Goal: Answer question/provide support: Share knowledge or assist other users

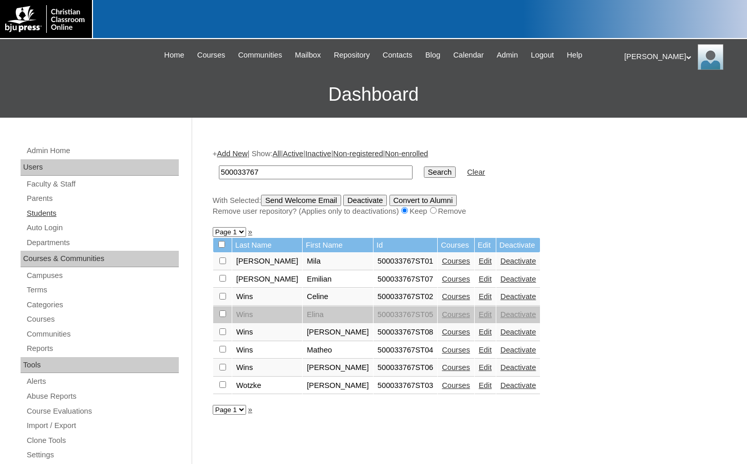
click at [49, 213] on link "Students" at bounding box center [102, 213] width 153 height 13
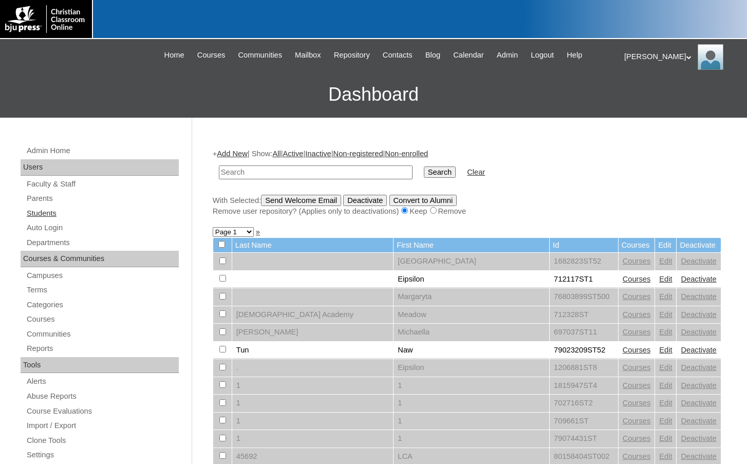
click at [61, 208] on link "Students" at bounding box center [102, 213] width 153 height 13
drag, startPoint x: 0, startPoint y: 0, endPoint x: 286, endPoint y: 171, distance: 332.7
click at [286, 171] on input "text" at bounding box center [316, 172] width 194 height 14
type input "[EMAIL_ADDRESS][DOMAIN_NAME]"
click at [424, 166] on input "Search" at bounding box center [440, 171] width 32 height 11
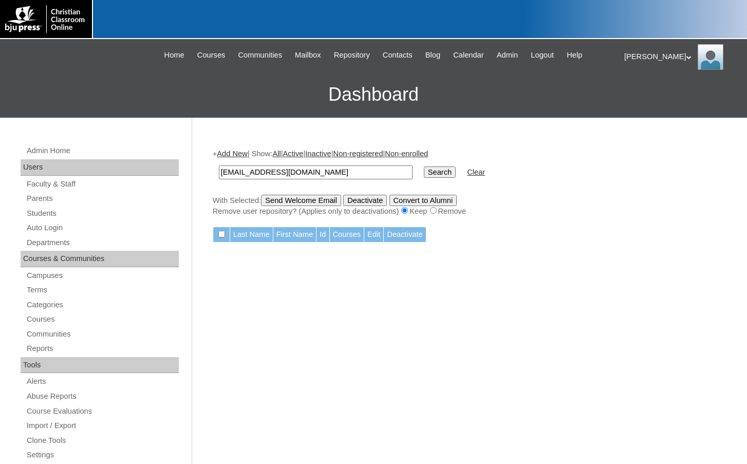
click at [313, 173] on input "[EMAIL_ADDRESS][DOMAIN_NAME]" at bounding box center [316, 172] width 194 height 14
type input "[EMAIL_ADDRESS][DOMAIN_NAME]"
click at [424, 166] on input "Search" at bounding box center [440, 171] width 32 height 11
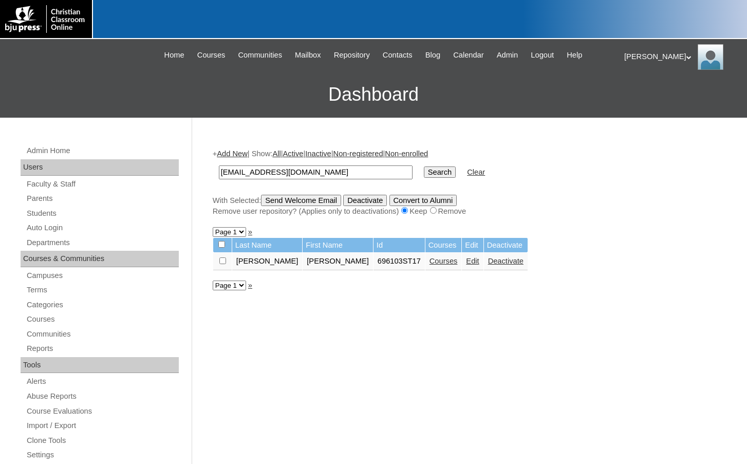
click at [430, 263] on link "Courses" at bounding box center [444, 261] width 28 height 8
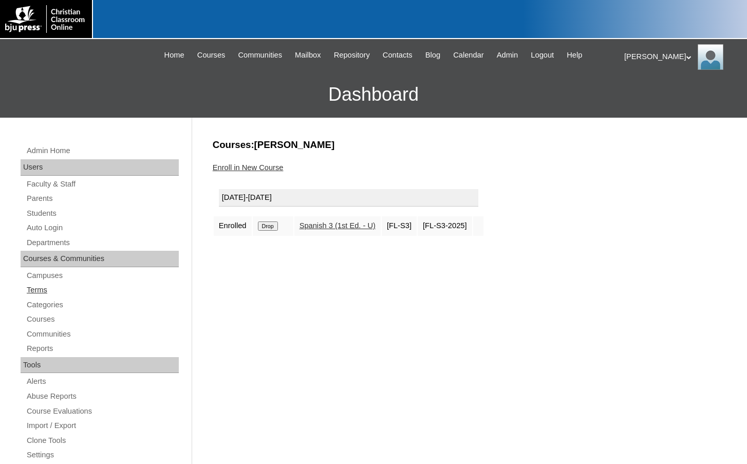
click at [36, 287] on link "Terms" at bounding box center [102, 290] width 153 height 13
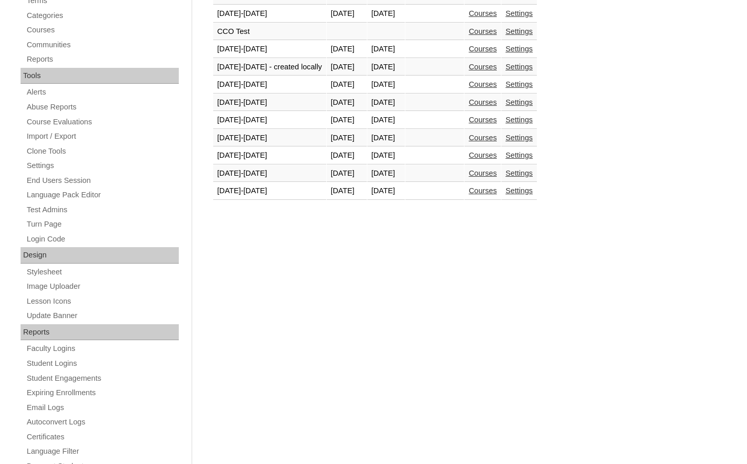
scroll to position [308, 0]
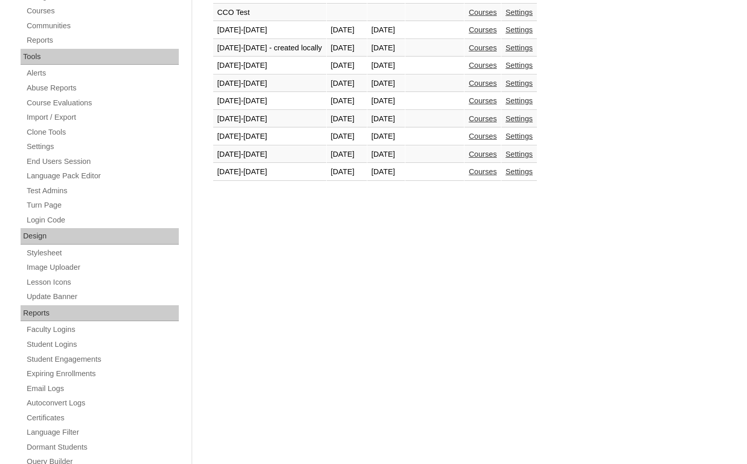
click at [497, 174] on link "Courses" at bounding box center [483, 172] width 28 height 8
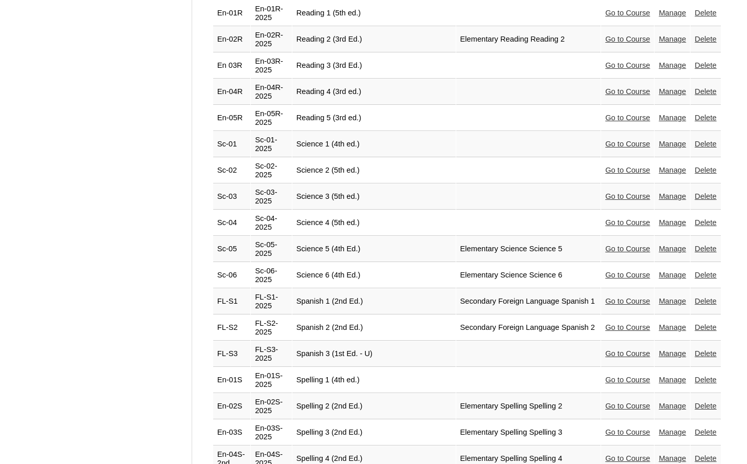
scroll to position [2097, 0]
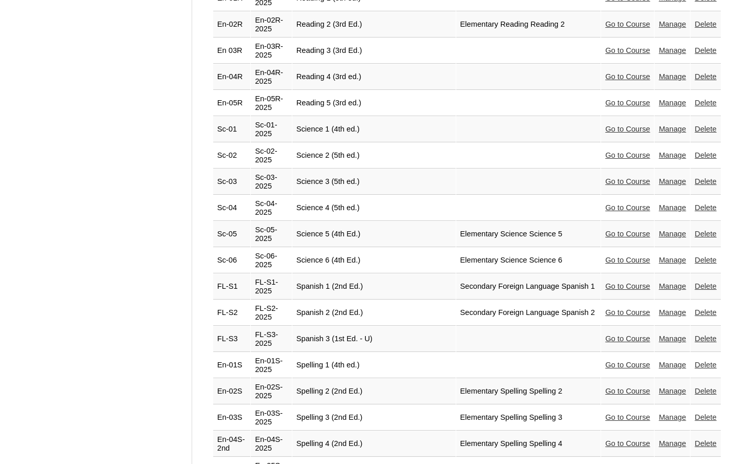
click at [616, 326] on td "Go to Course" at bounding box center [627, 339] width 53 height 26
click at [618, 334] on link "Go to Course" at bounding box center [627, 338] width 45 height 8
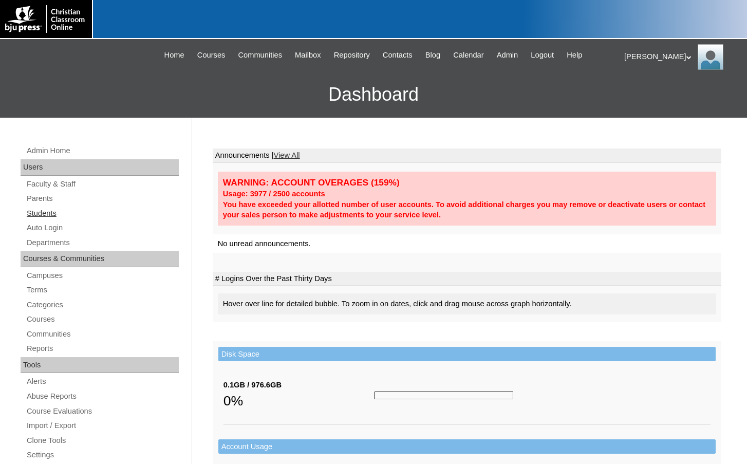
click at [46, 207] on link "Students" at bounding box center [102, 213] width 153 height 13
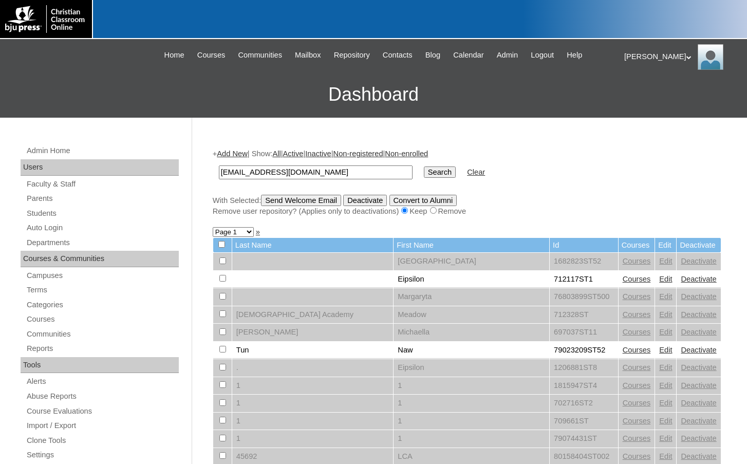
type input "[EMAIL_ADDRESS][DOMAIN_NAME]"
click at [424, 166] on input "Search" at bounding box center [440, 171] width 32 height 11
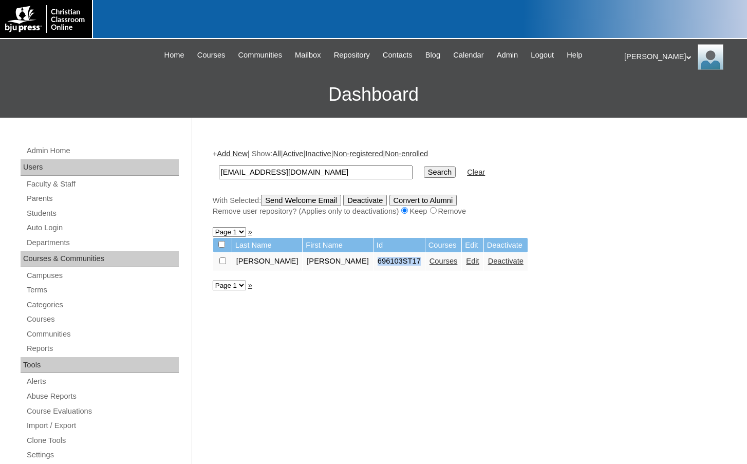
drag, startPoint x: 325, startPoint y: 262, endPoint x: 368, endPoint y: 263, distance: 43.2
click at [374, 263] on td "696103ST17" at bounding box center [399, 261] width 51 height 17
copy td "696103ST17"
click at [55, 226] on link "Auto Login" at bounding box center [102, 227] width 153 height 13
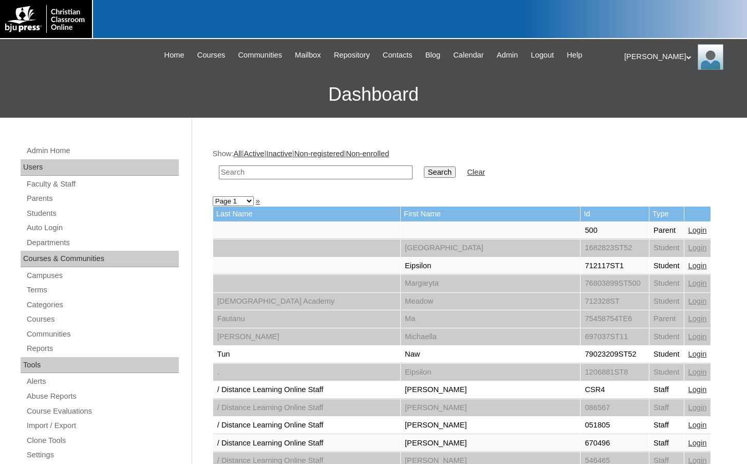
click at [284, 175] on input "text" at bounding box center [316, 172] width 194 height 14
paste input "696103ST17"
type input "696103ST17"
click at [424, 173] on input "Search" at bounding box center [440, 171] width 32 height 11
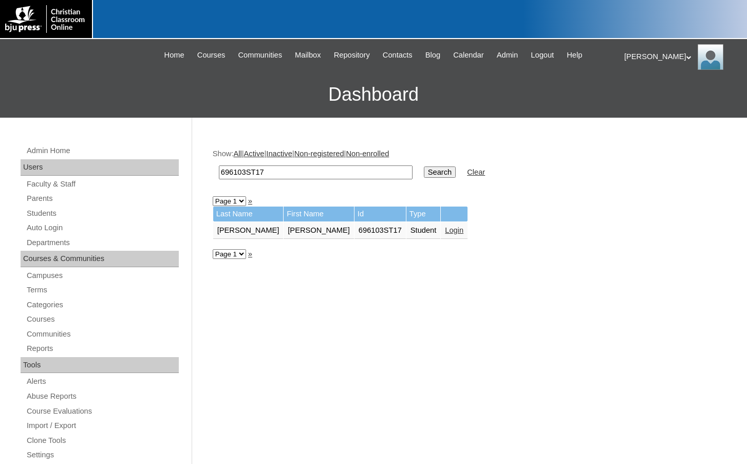
click at [445, 231] on link "Login" at bounding box center [454, 230] width 18 height 8
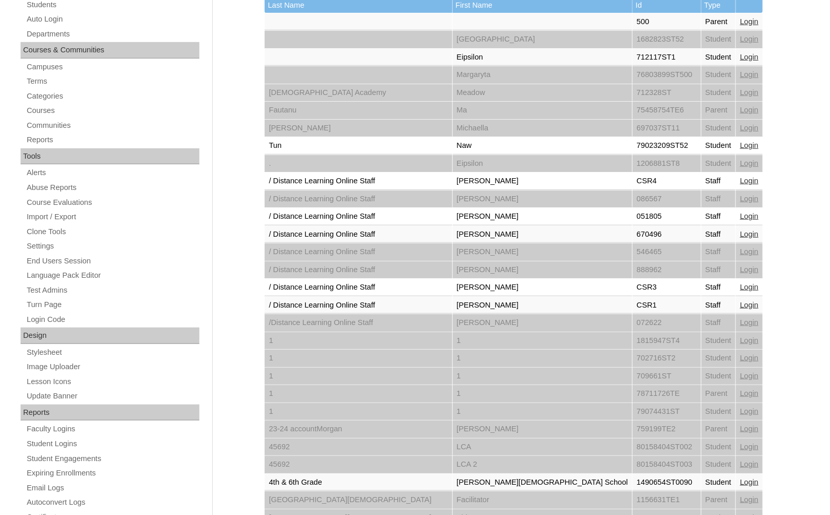
scroll to position [399, 0]
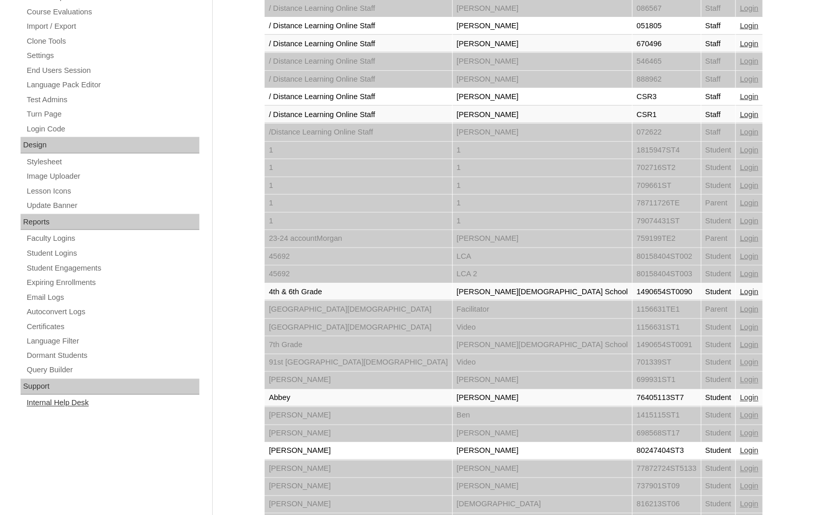
click at [48, 401] on link "Internal Help Desk" at bounding box center [113, 403] width 174 height 13
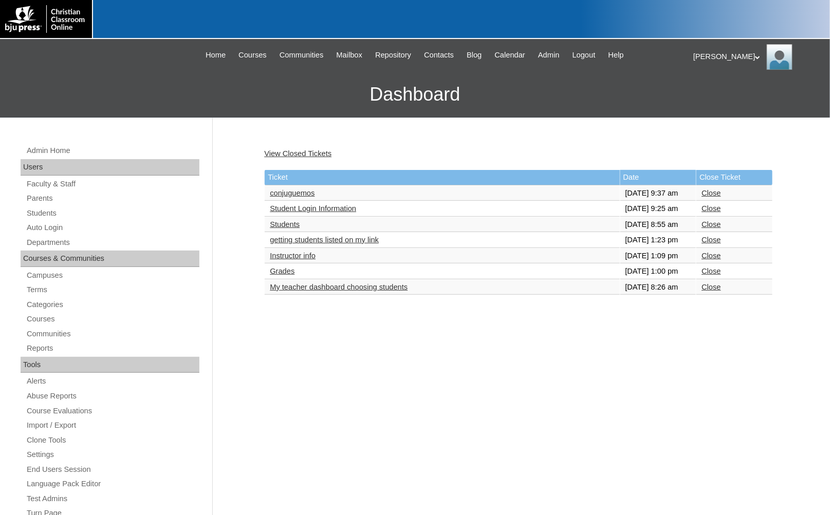
click at [308, 193] on link "conjuguemos" at bounding box center [292, 193] width 45 height 8
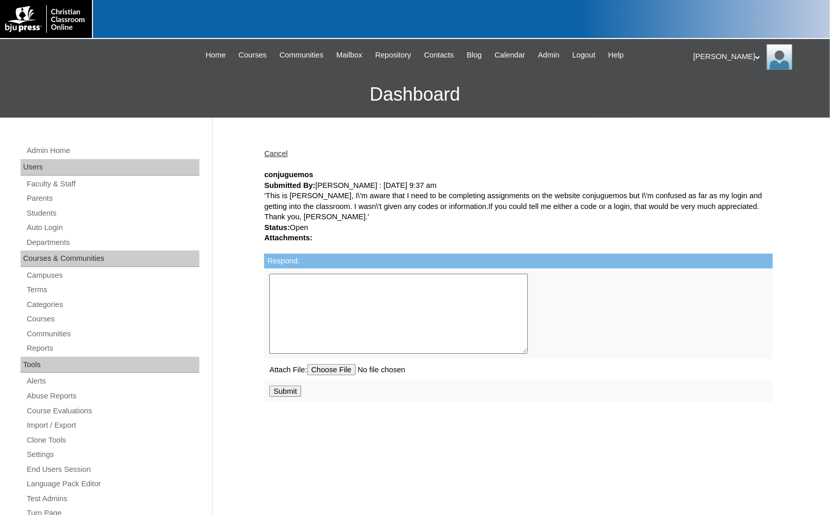
click at [416, 312] on textarea "Respond:" at bounding box center [398, 314] width 258 height 80
paste textarea "Instructions and a support video are there for you in your student account on t…"
type textarea "Instructions and a support video are there for you in your student account on t…"
click at [343, 374] on input "file" at bounding box center [378, 369] width 143 height 11
type input "C:\fakepath\Spanish 3 Conjuguemos.png"
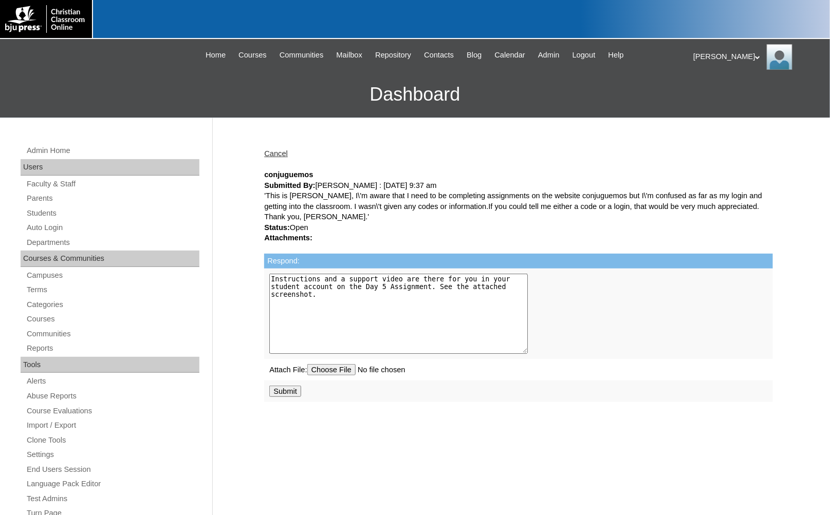
click at [291, 395] on input "Submit" at bounding box center [285, 391] width 32 height 11
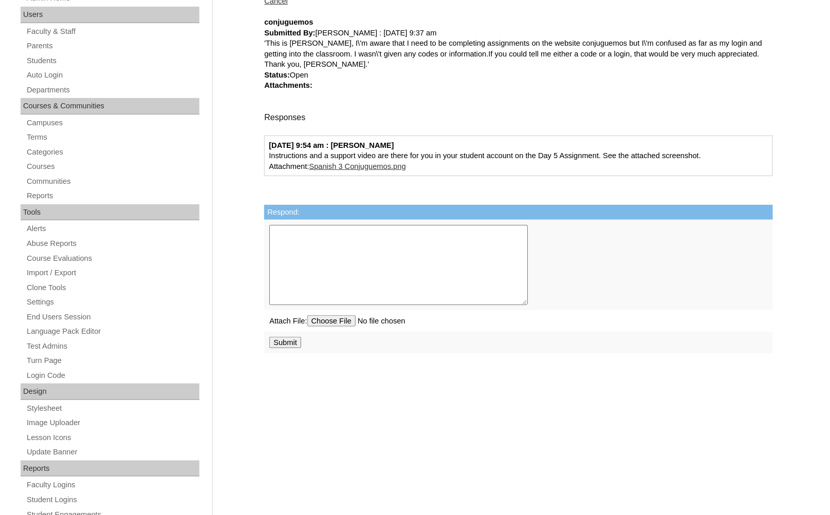
scroll to position [321, 0]
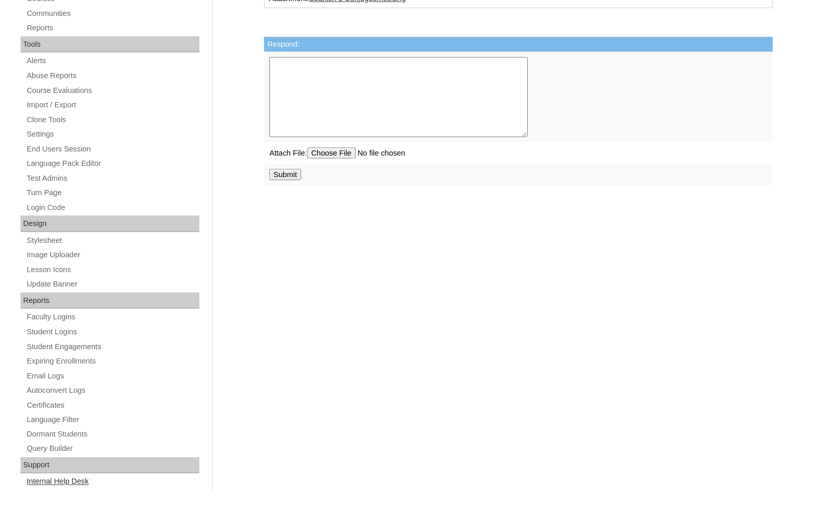
click at [71, 484] on link "Internal Help Desk" at bounding box center [113, 482] width 174 height 13
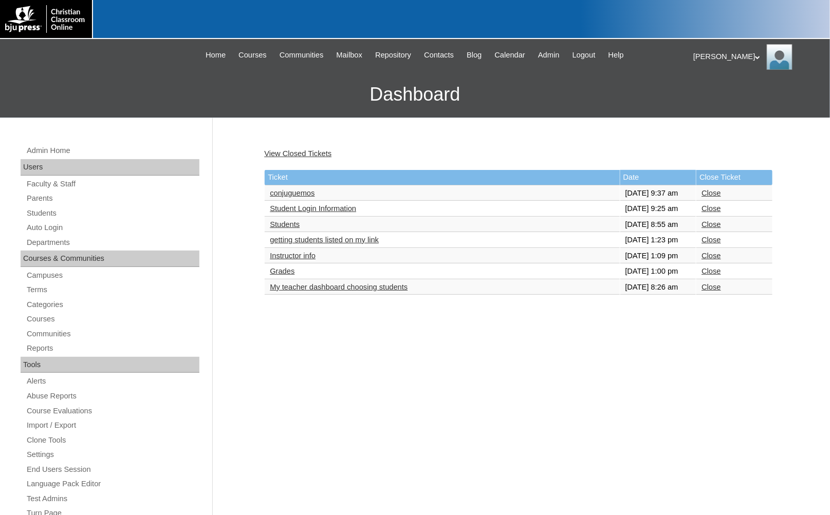
click at [294, 213] on link "Student Login Information" at bounding box center [313, 208] width 86 height 8
click at [716, 213] on link "Close" at bounding box center [710, 208] width 19 height 8
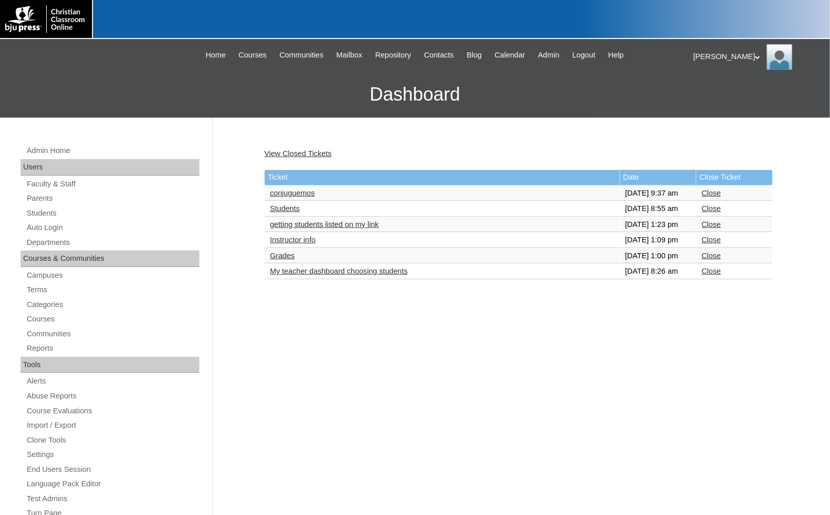
click at [282, 213] on link "Students" at bounding box center [285, 208] width 30 height 8
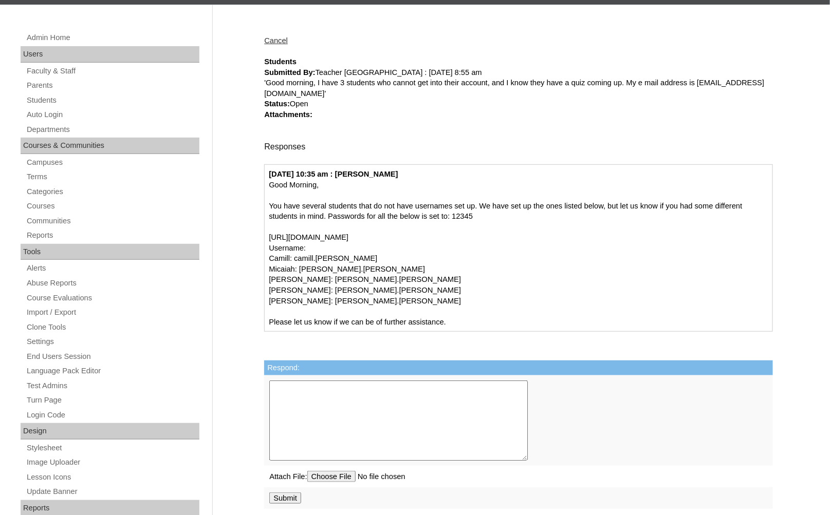
scroll to position [114, 0]
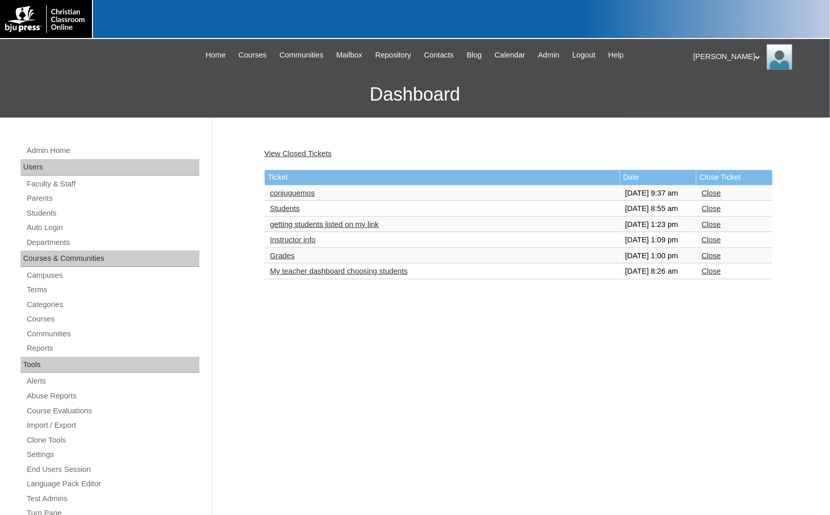
click at [708, 213] on link "Close" at bounding box center [710, 208] width 19 height 8
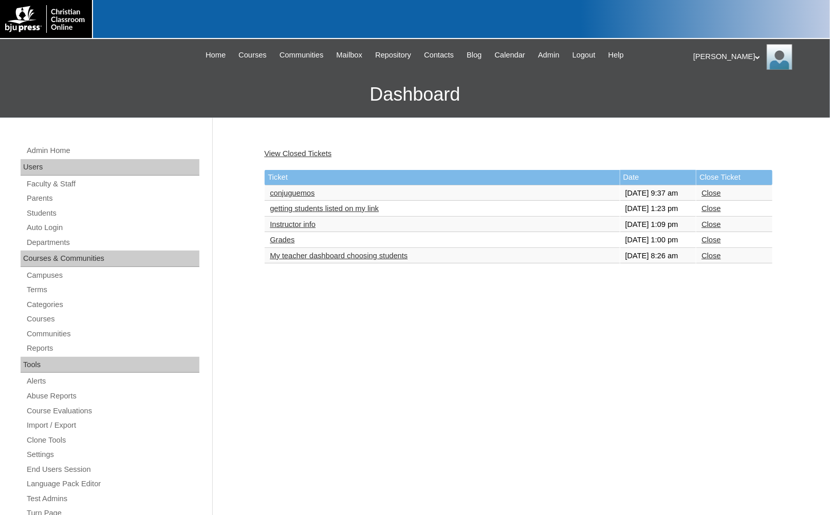
click at [348, 213] on link "getting students listed on my link" at bounding box center [324, 208] width 109 height 8
click at [300, 229] on link "Instructor info" at bounding box center [293, 224] width 46 height 8
click at [711, 229] on link "Close" at bounding box center [710, 224] width 19 height 8
click at [290, 229] on link "Grades" at bounding box center [282, 224] width 25 height 8
click at [280, 229] on link "Grades" at bounding box center [282, 224] width 25 height 8
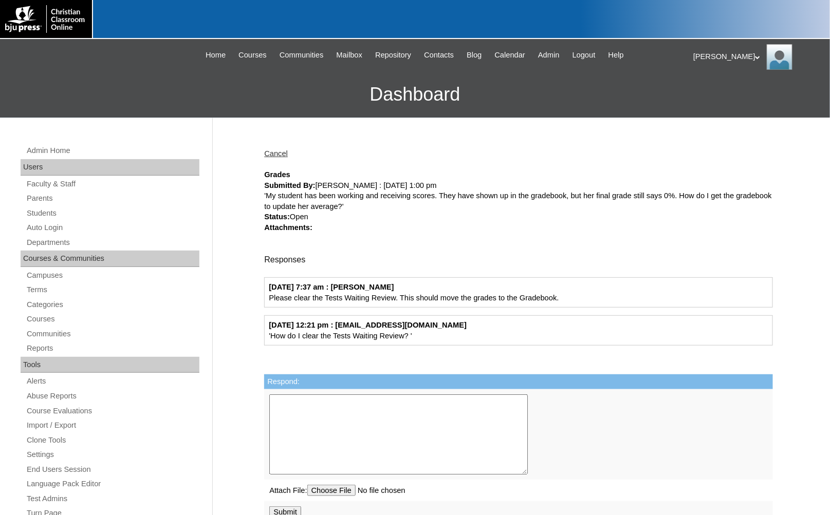
click at [485, 349] on div "Cancel Grades Submitted By: [PERSON_NAME] : [DATE] 1:00 pm 'My student has been…" at bounding box center [516, 482] width 514 height 688
drag, startPoint x: 508, startPoint y: 326, endPoint x: 354, endPoint y: 330, distance: 154.2
click at [354, 330] on div "09/10/2025 12:21 pm : mrspost@hebroncenterchristianschool.org 'How do I clear t…" at bounding box center [518, 330] width 509 height 30
copy strong "[EMAIL_ADDRESS][DOMAIN_NAME]"
click at [323, 209] on div "'My student has been working and receiving scores. They have shown up in the gr…" at bounding box center [518, 201] width 509 height 21
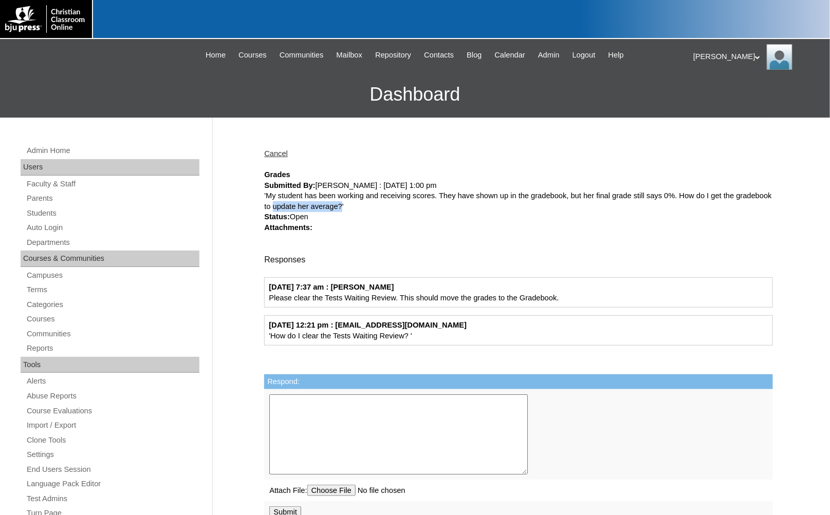
drag, startPoint x: 332, startPoint y: 204, endPoint x: 409, endPoint y: 208, distance: 76.6
click at [409, 208] on div "'My student has been working and receiving scores. They have shown up in the gr…" at bounding box center [518, 201] width 509 height 21
copy div "update her average?"
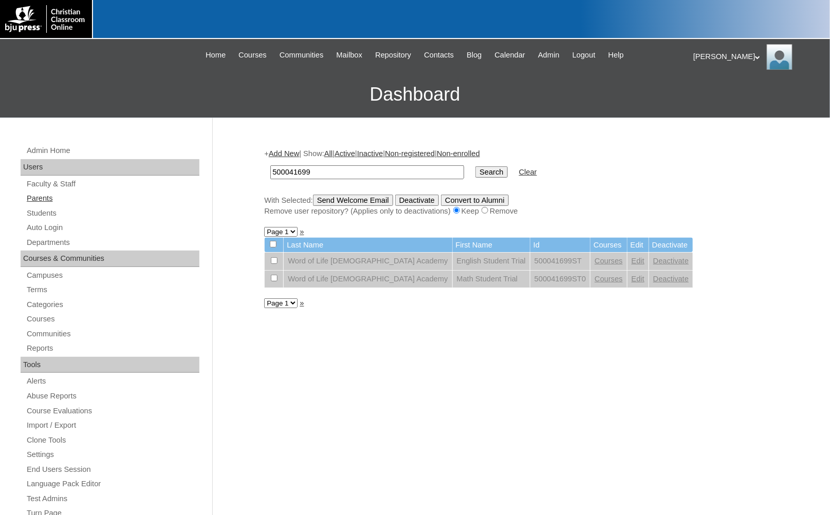
drag, startPoint x: 57, startPoint y: 197, endPoint x: 64, endPoint y: 197, distance: 7.2
click at [57, 197] on link "Parents" at bounding box center [113, 198] width 174 height 13
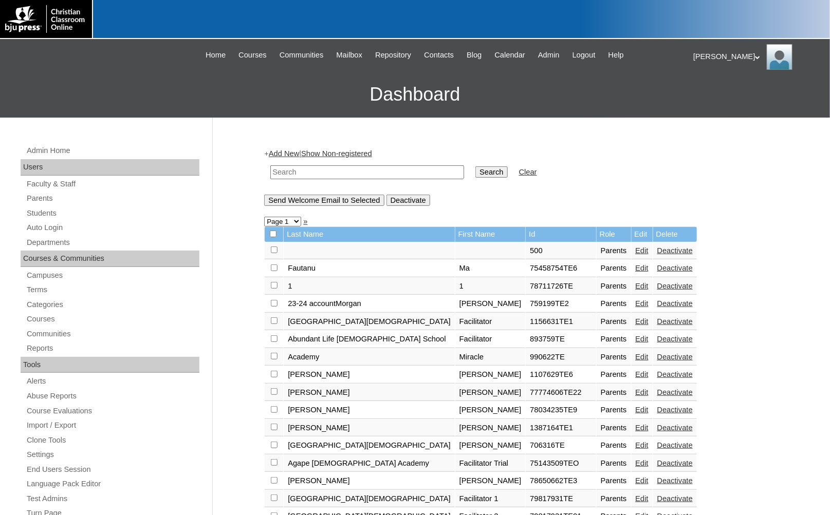
click at [365, 175] on input "text" at bounding box center [367, 172] width 194 height 14
paste input "[EMAIL_ADDRESS][DOMAIN_NAME]"
type input "mrspost@hebroncenterchristianschool.org"
click at [475, 171] on input "Search" at bounding box center [491, 171] width 32 height 11
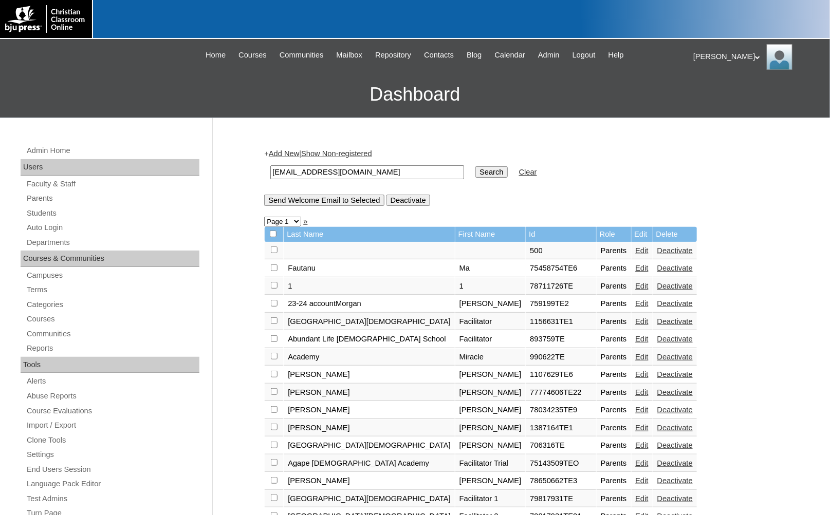
scroll to position [0, 0]
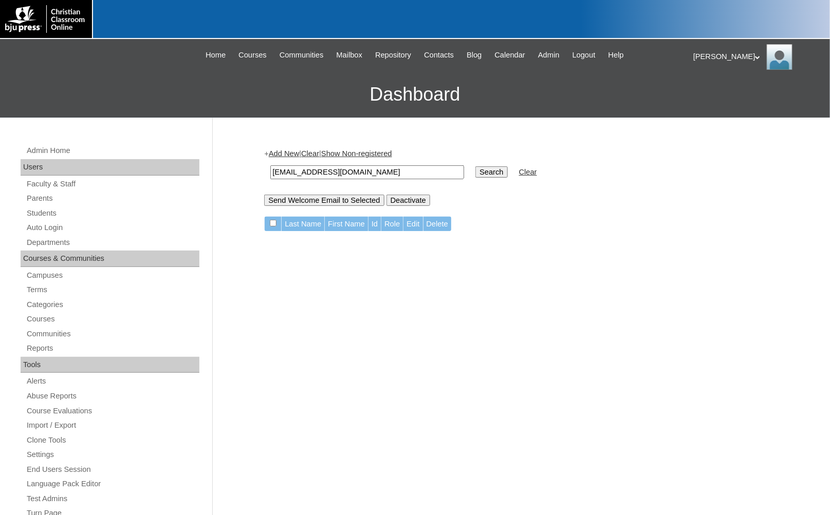
click at [360, 170] on input "[EMAIL_ADDRESS][DOMAIN_NAME]" at bounding box center [367, 172] width 194 height 14
type input "lisa"
click at [475, 166] on input "Search" at bounding box center [491, 171] width 32 height 11
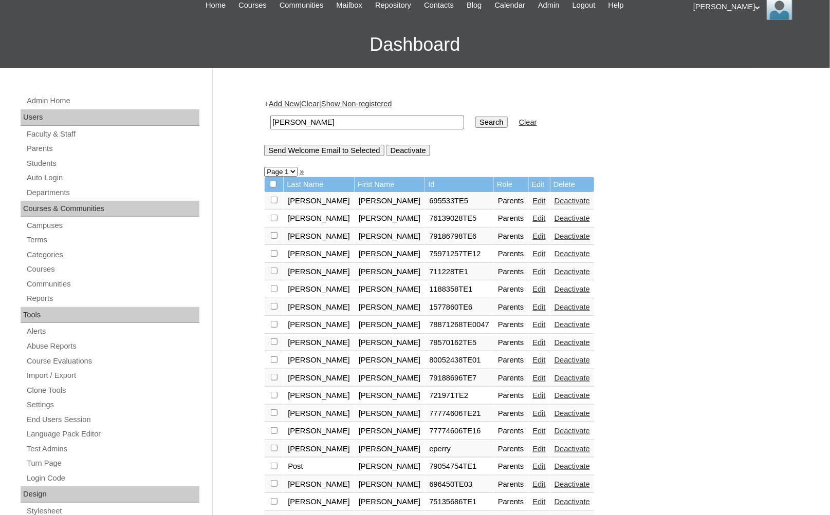
scroll to position [114, 0]
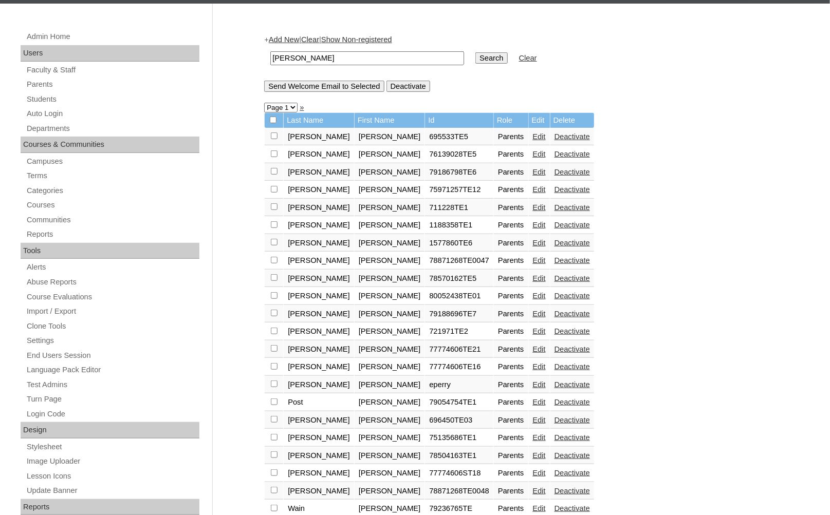
click at [533, 398] on link "Edit" at bounding box center [539, 402] width 13 height 8
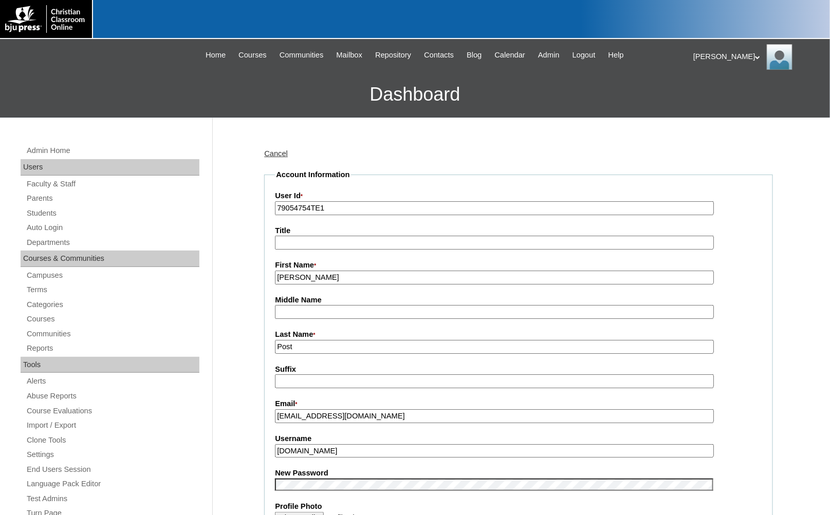
drag, startPoint x: 321, startPoint y: 202, endPoint x: 236, endPoint y: 204, distance: 84.8
click at [83, 224] on link "Auto Login" at bounding box center [113, 227] width 174 height 13
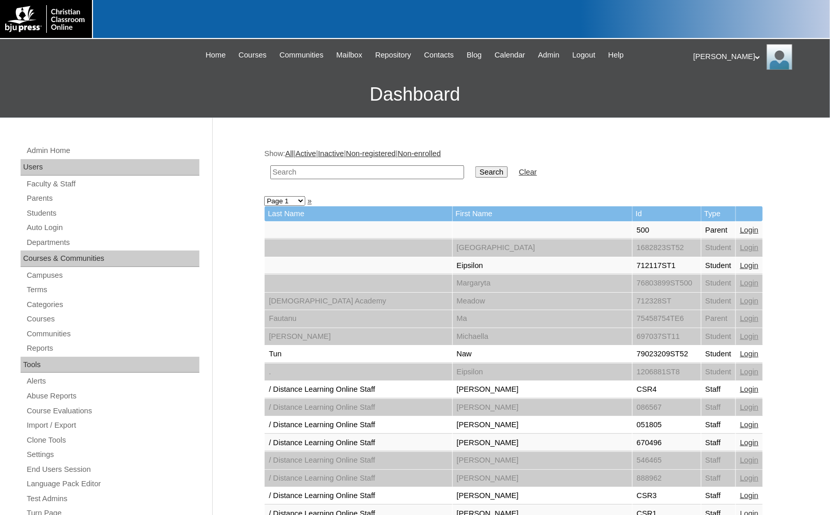
drag, startPoint x: 414, startPoint y: 166, endPoint x: 436, endPoint y: 172, distance: 22.4
click at [414, 166] on input "text" at bounding box center [367, 172] width 194 height 14
paste input "79054754TE1"
type input "79054754TE1"
click at [475, 172] on input "Search" at bounding box center [491, 171] width 32 height 11
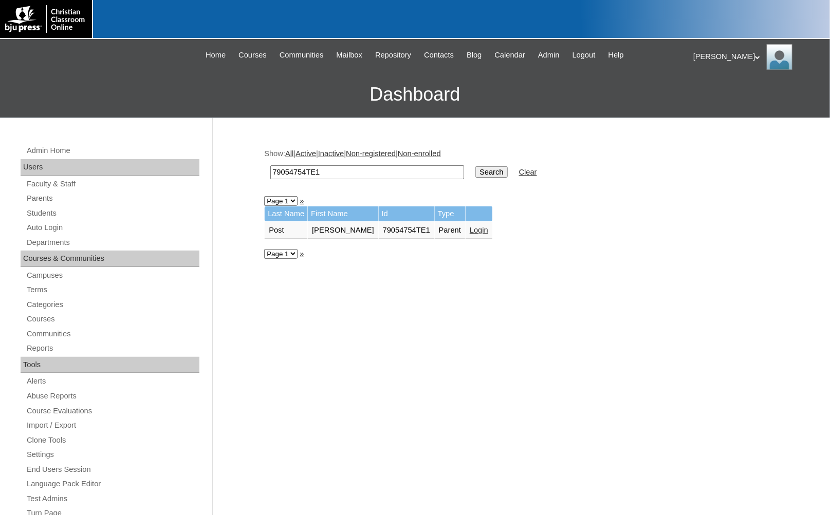
click at [466, 230] on td "Login" at bounding box center [479, 230] width 27 height 17
click at [470, 226] on link "Login" at bounding box center [479, 230] width 18 height 8
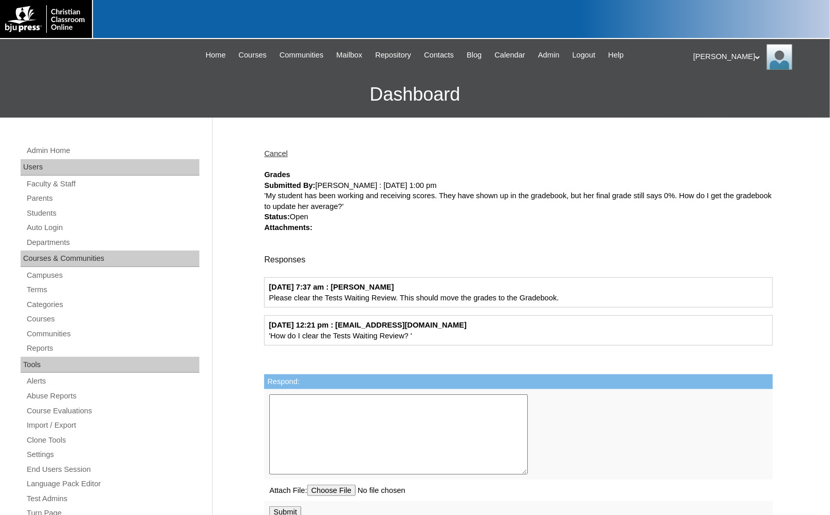
click at [421, 423] on textarea "Respond:" at bounding box center [398, 435] width 258 height 80
paste textarea "Our apologies in the delay getting back to you. To clear out the tests, log in …"
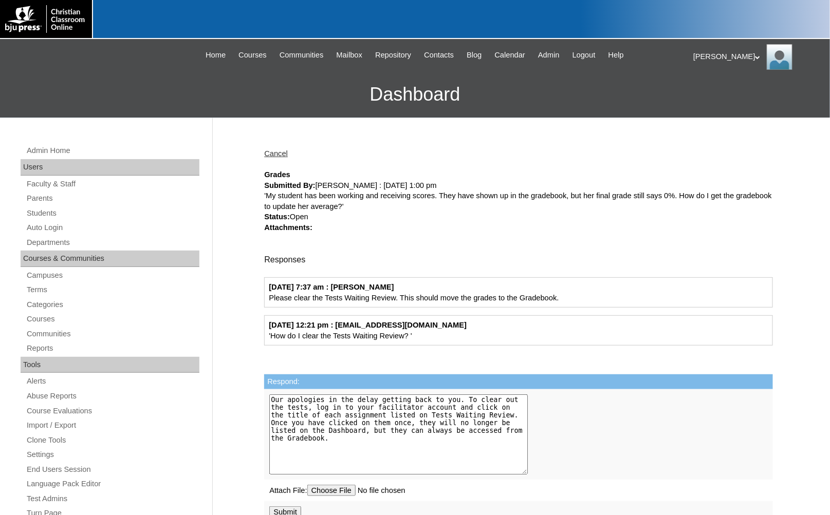
type textarea "Our apologies in the delay getting back to you. To clear out the tests, log in …"
click at [332, 491] on input "file" at bounding box center [378, 490] width 143 height 11
click at [346, 491] on input "file" at bounding box center [378, 490] width 143 height 11
type input "C:\fakepath\Clearing Tests Waiting Review.png"
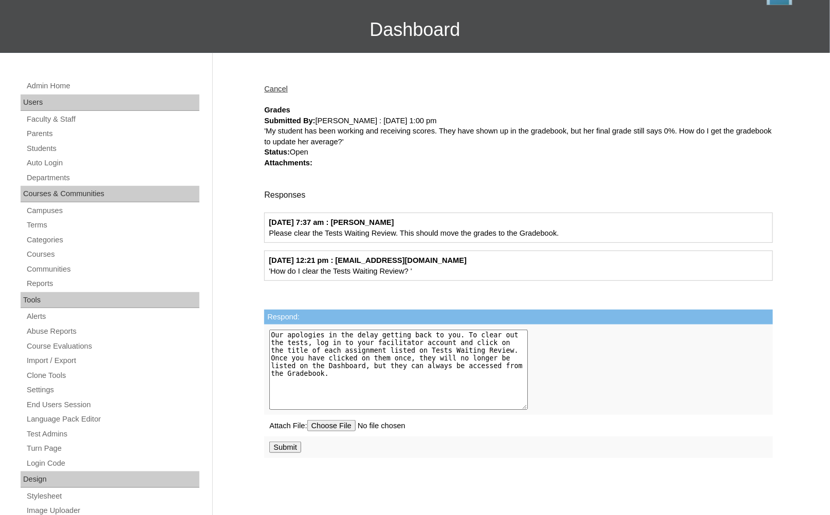
scroll to position [171, 0]
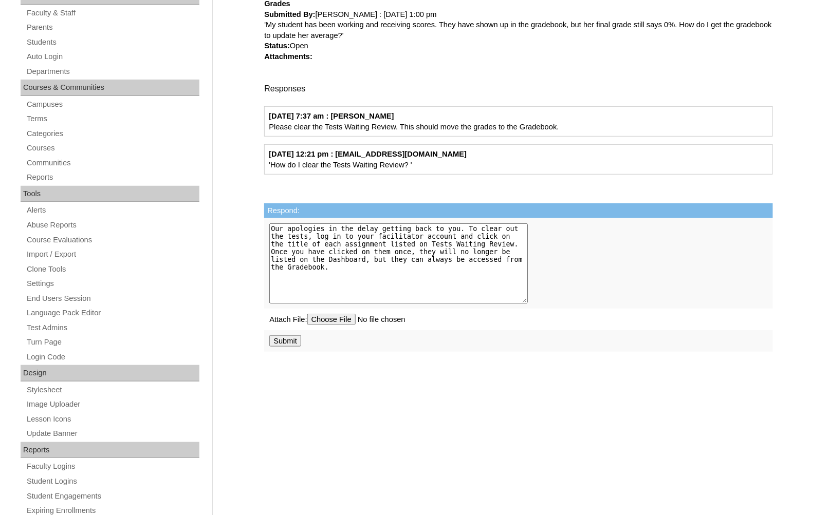
click at [284, 344] on input "Submit" at bounding box center [285, 341] width 32 height 11
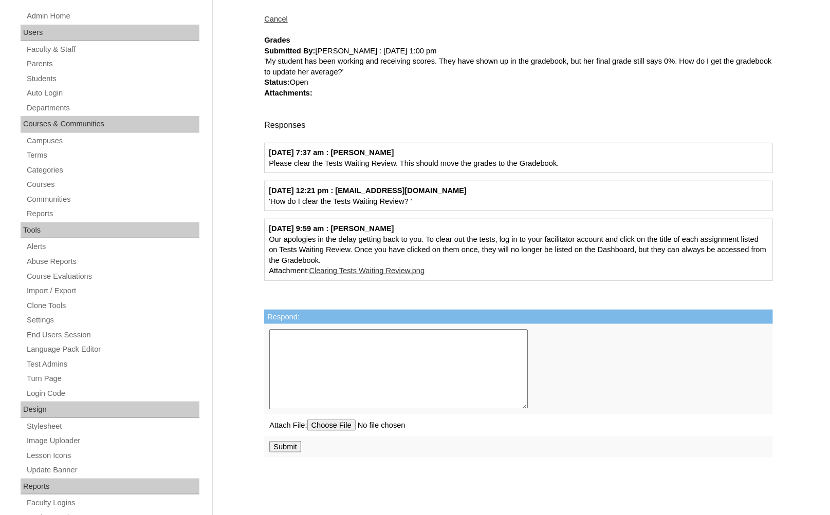
scroll to position [321, 0]
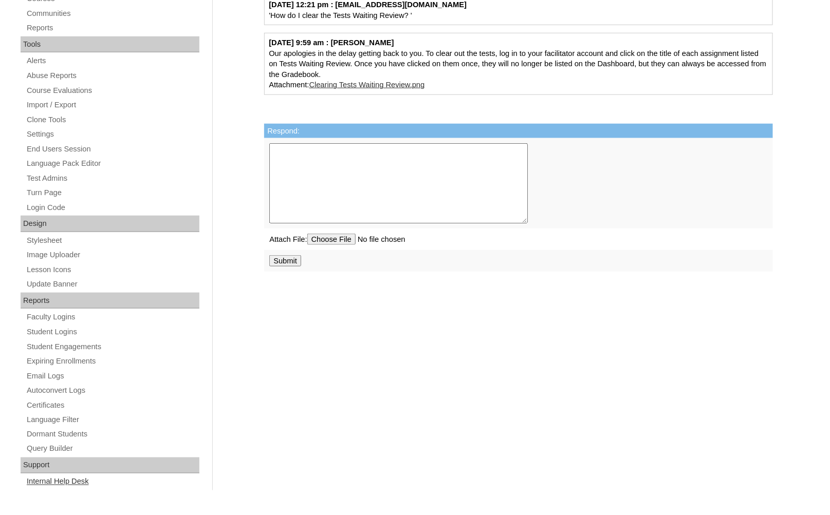
click at [62, 486] on link "Internal Help Desk" at bounding box center [113, 482] width 174 height 13
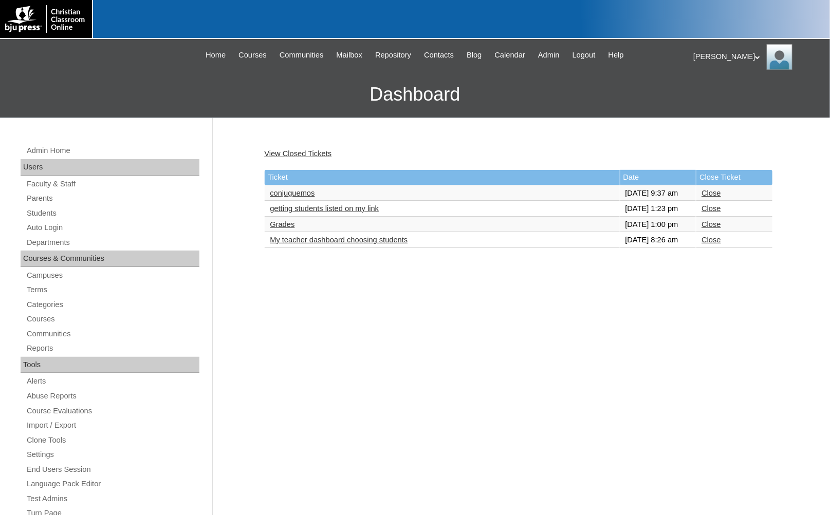
click at [363, 244] on link "My teacher dashboard choosing students" at bounding box center [339, 240] width 138 height 8
click at [719, 244] on link "Close" at bounding box center [710, 240] width 19 height 8
click at [312, 213] on link "getting students listed on my link" at bounding box center [324, 208] width 109 height 8
click at [311, 195] on link "conjuguemos" at bounding box center [292, 193] width 45 height 8
click at [286, 229] on link "Grades" at bounding box center [282, 224] width 25 height 8
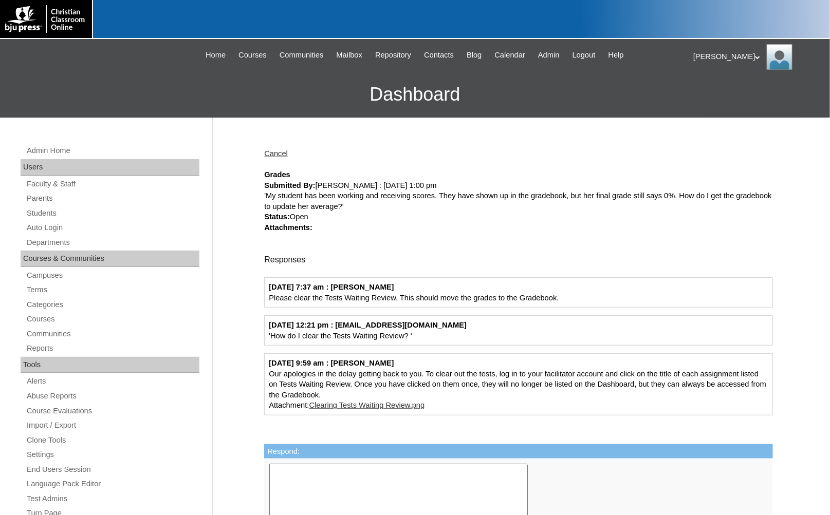
click at [717, 57] on div "Melanie My Profile My Settings Logout" at bounding box center [756, 57] width 126 height 26
click at [722, 95] on span "Logout" at bounding box center [711, 96] width 21 height 8
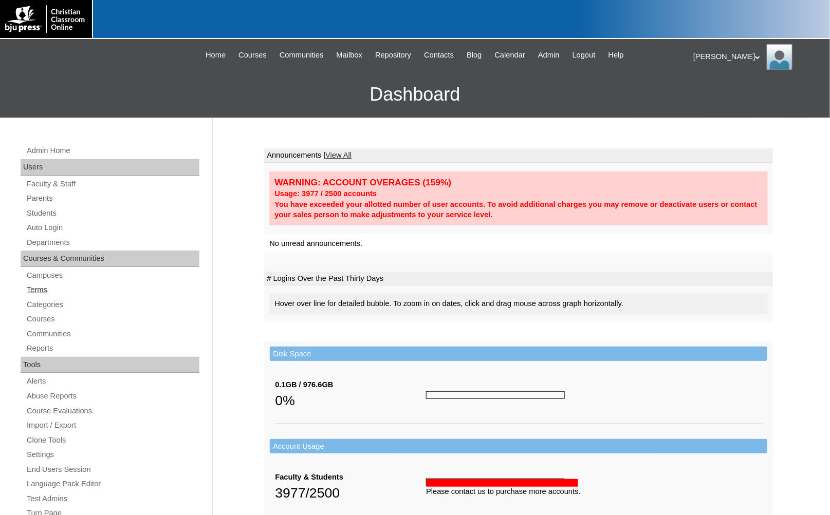
click at [45, 293] on link "Terms" at bounding box center [113, 290] width 174 height 13
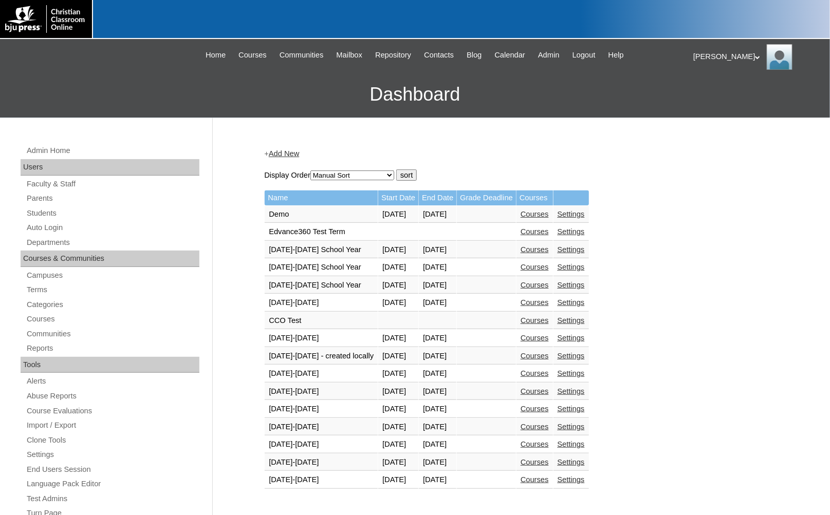
click at [549, 476] on link "Courses" at bounding box center [534, 480] width 28 height 8
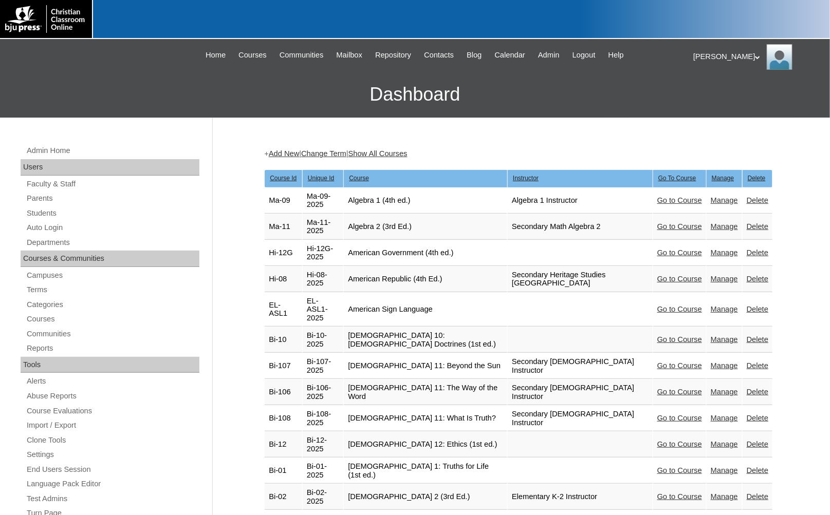
click at [669, 275] on link "Go to Course" at bounding box center [679, 279] width 45 height 8
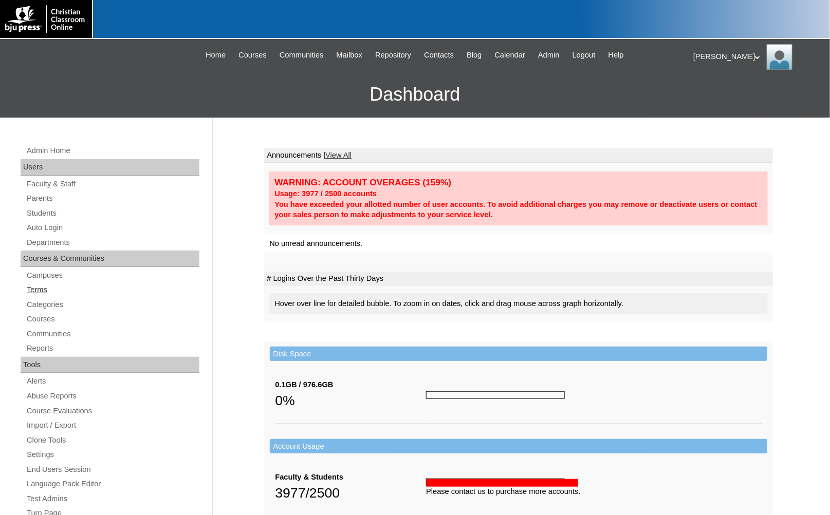
click at [54, 290] on link "Terms" at bounding box center [113, 290] width 174 height 13
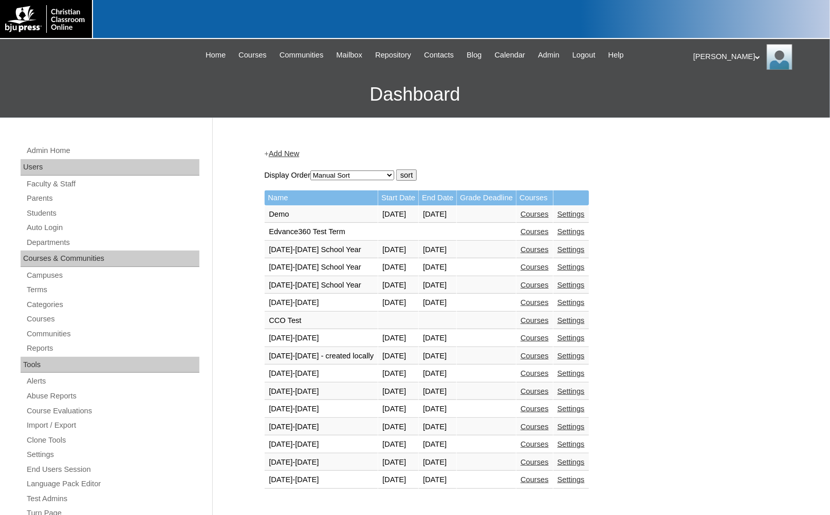
click at [538, 476] on link "Courses" at bounding box center [534, 480] width 28 height 8
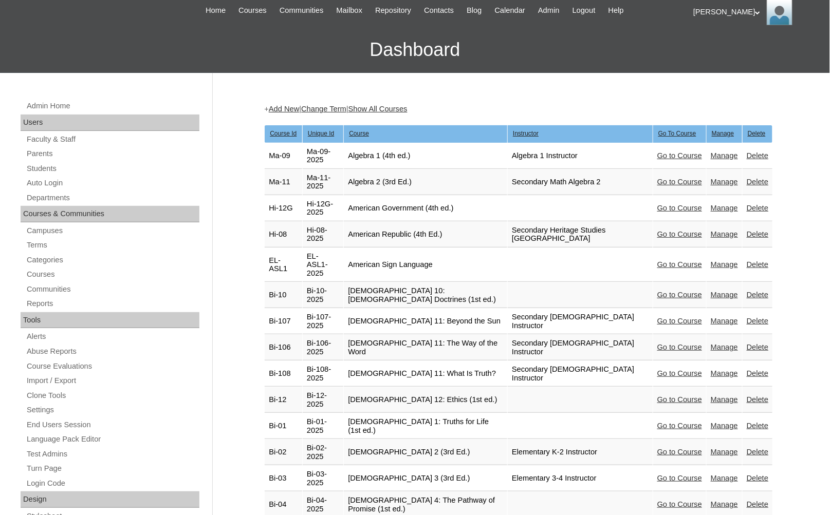
scroll to position [114, 0]
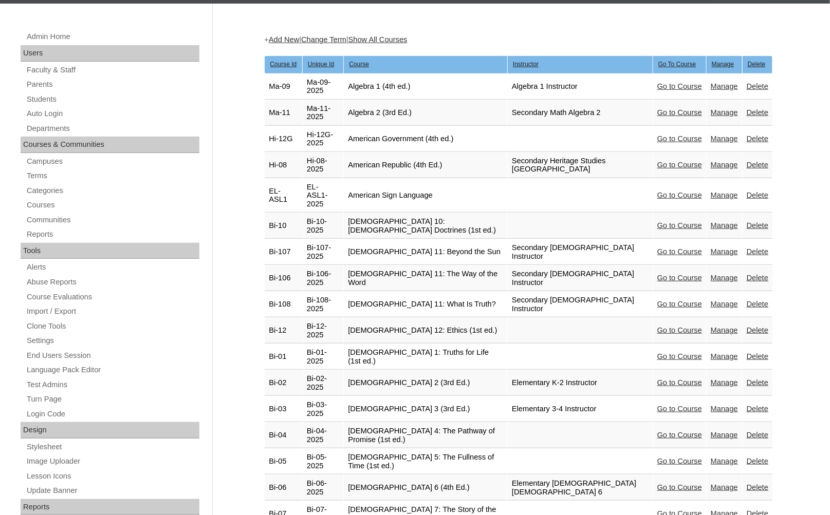
click at [658, 352] on link "Go to Course" at bounding box center [679, 356] width 45 height 8
